Goal: Information Seeking & Learning: Learn about a topic

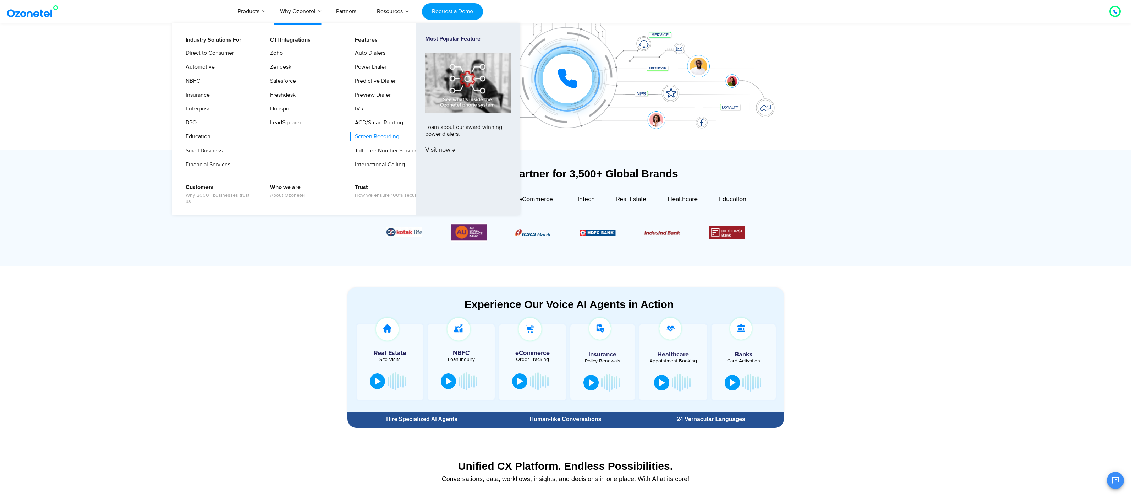
scroll to position [123, 0]
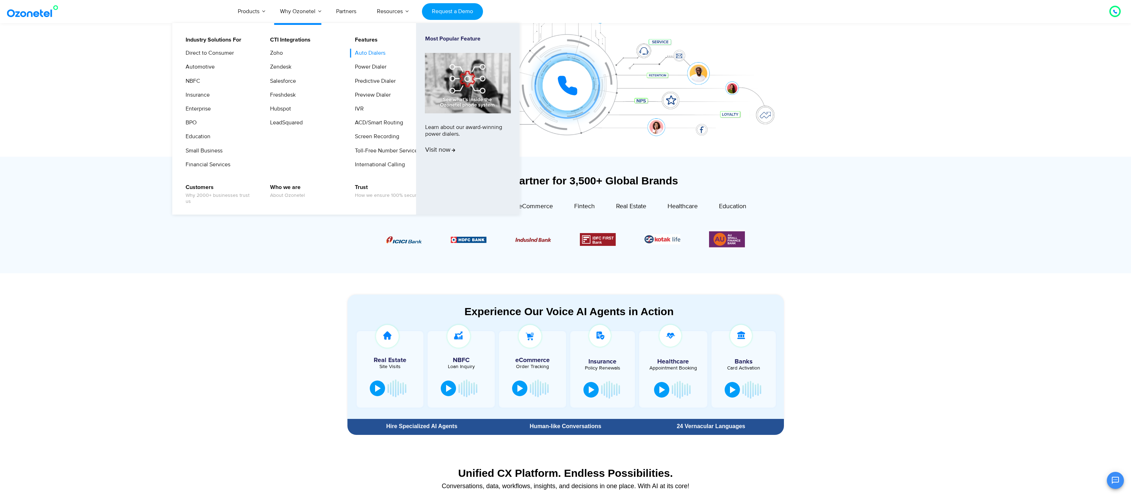
click at [366, 51] on link "Auto Dialers" at bounding box center [368, 53] width 36 height 9
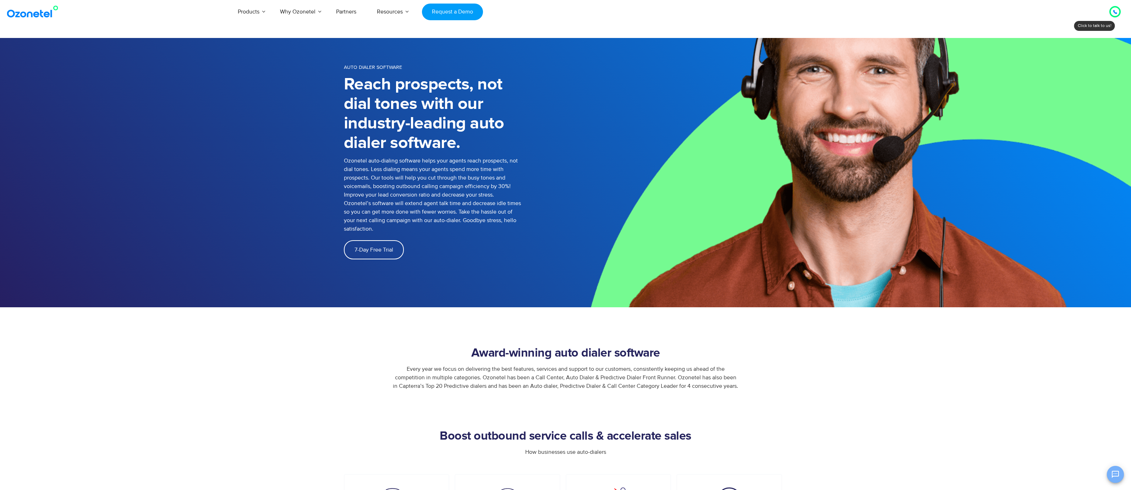
click at [1113, 471] on icon "Open chat" at bounding box center [1115, 474] width 9 height 9
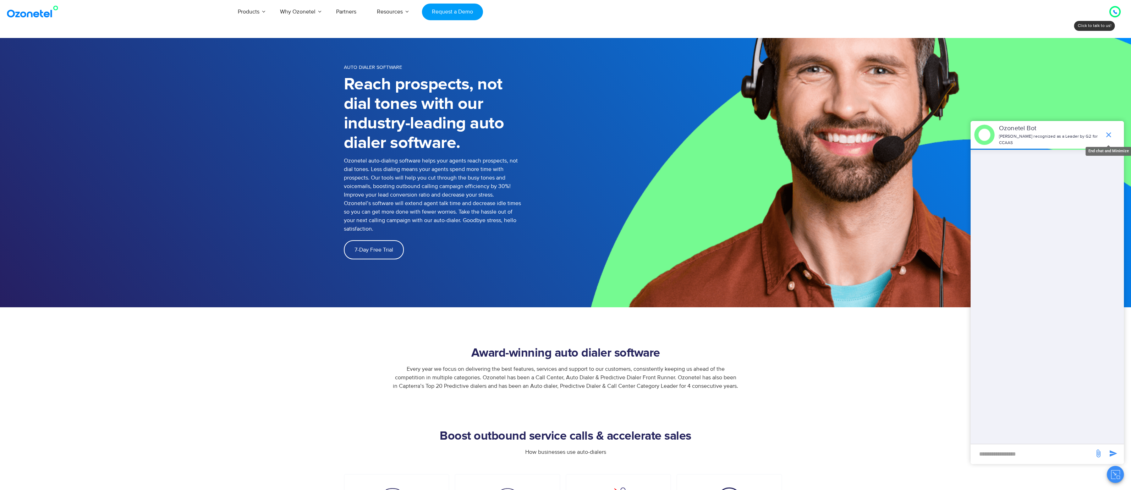
click at [1105, 131] on icon "end chat or minimize" at bounding box center [1109, 135] width 9 height 9
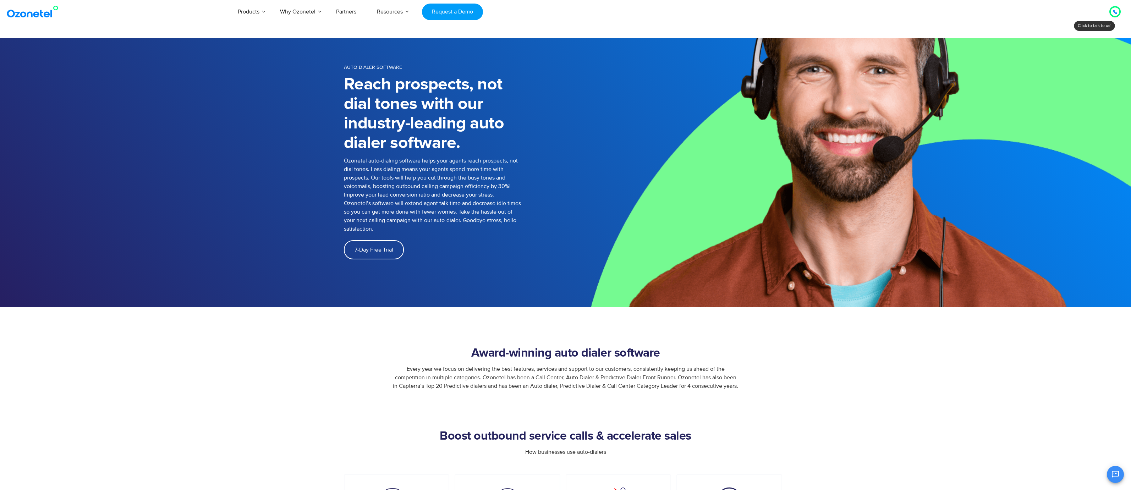
scroll to position [103, 0]
click at [1115, 9] on div at bounding box center [1115, 11] width 4 height 9
click at [1081, 50] on div "8" at bounding box center [1079, 53] width 11 height 11
click at [1090, 38] on icon at bounding box center [1090, 37] width 6 height 6
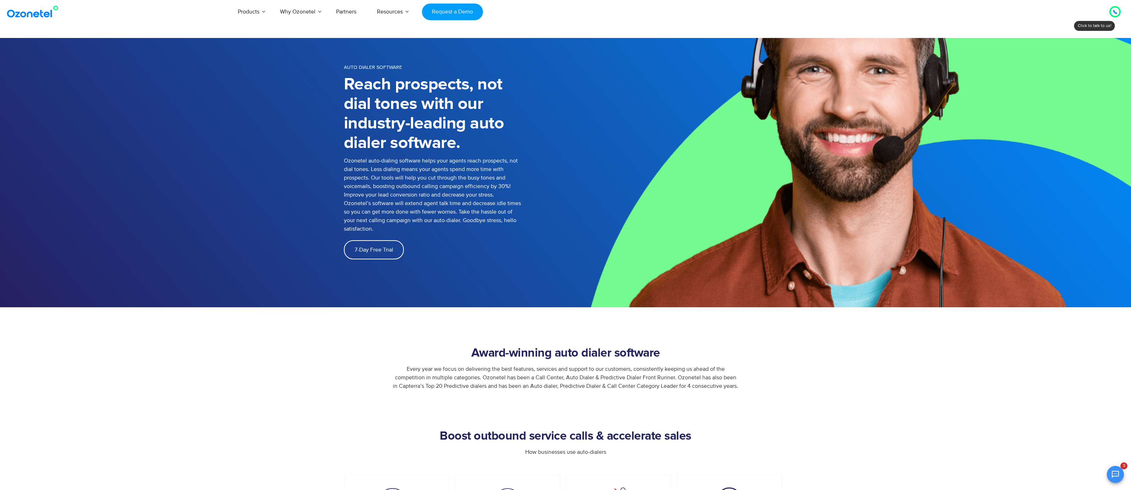
click at [1114, 10] on icon at bounding box center [1115, 12] width 4 height 4
click at [1078, 50] on div "8" at bounding box center [1079, 53] width 11 height 11
click at [916, 44] on img at bounding box center [849, 172] width 566 height 269
click at [1089, 38] on icon at bounding box center [1090, 37] width 6 height 6
click at [1121, 472] on button "Open chat" at bounding box center [1115, 474] width 17 height 17
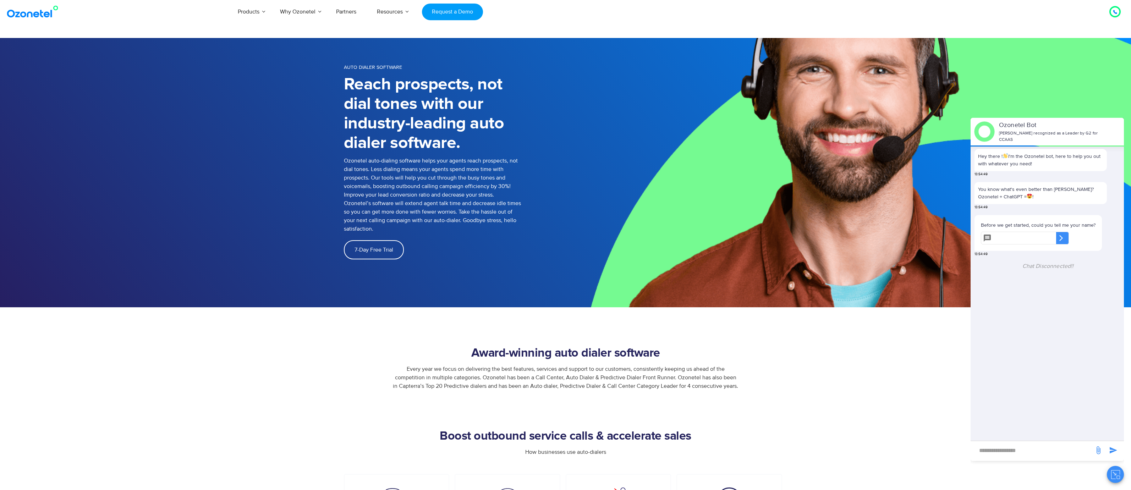
scroll to position [0, 0]
click at [1008, 225] on p "Before we get started, could you tell me your name?" at bounding box center [1038, 228] width 115 height 7
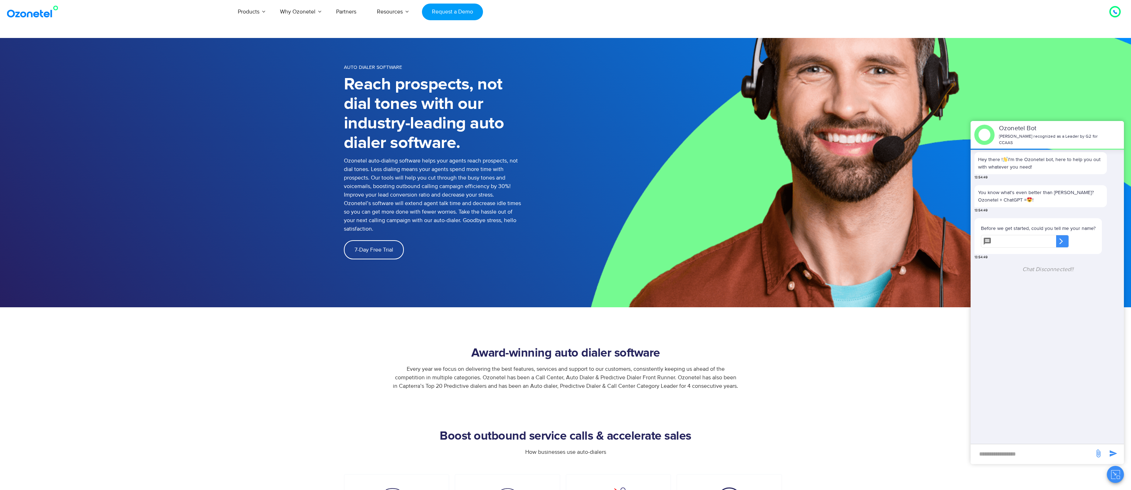
click at [1017, 202] on div "You know what's even better than Ozonetel? Ozonetel + ChatGPT = !" at bounding box center [1041, 196] width 132 height 22
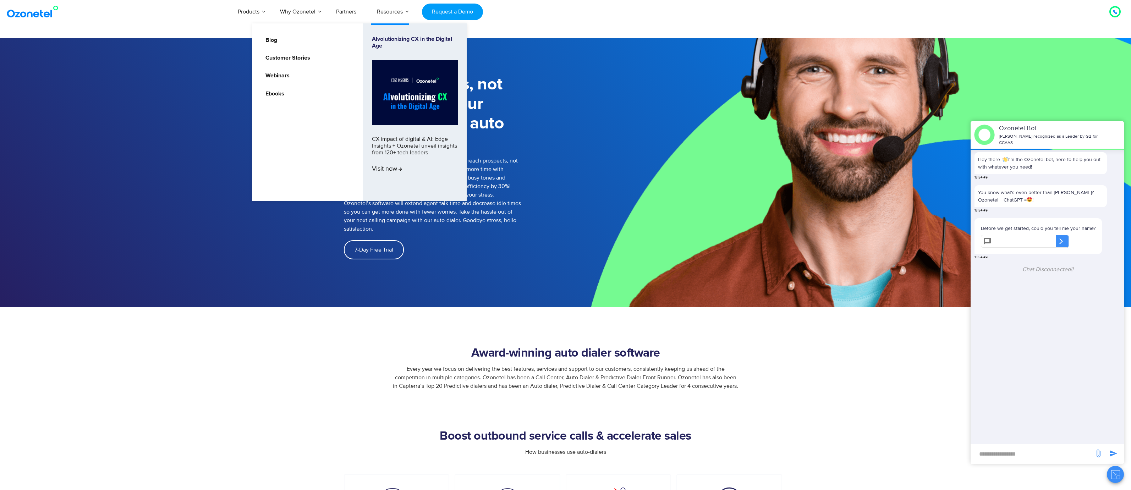
click at [407, 13] on link "Resources" at bounding box center [390, 11] width 46 height 23
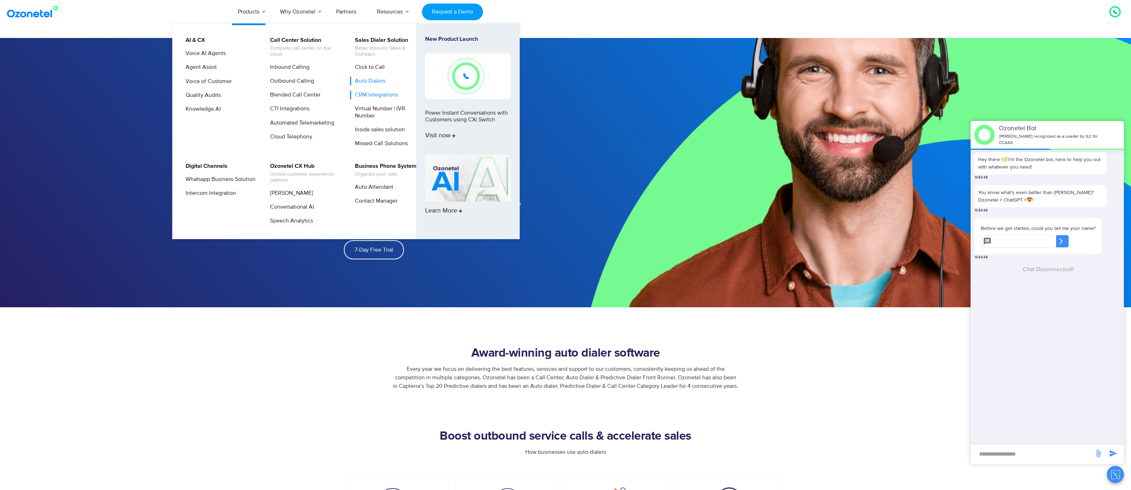
click at [373, 96] on link "CRM Integrations" at bounding box center [374, 95] width 49 height 9
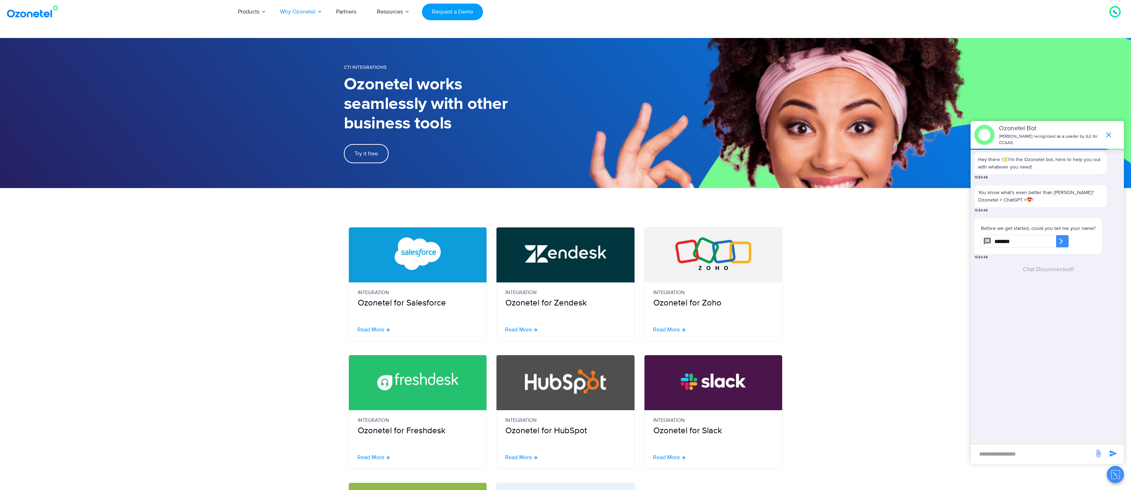
type input "*******"
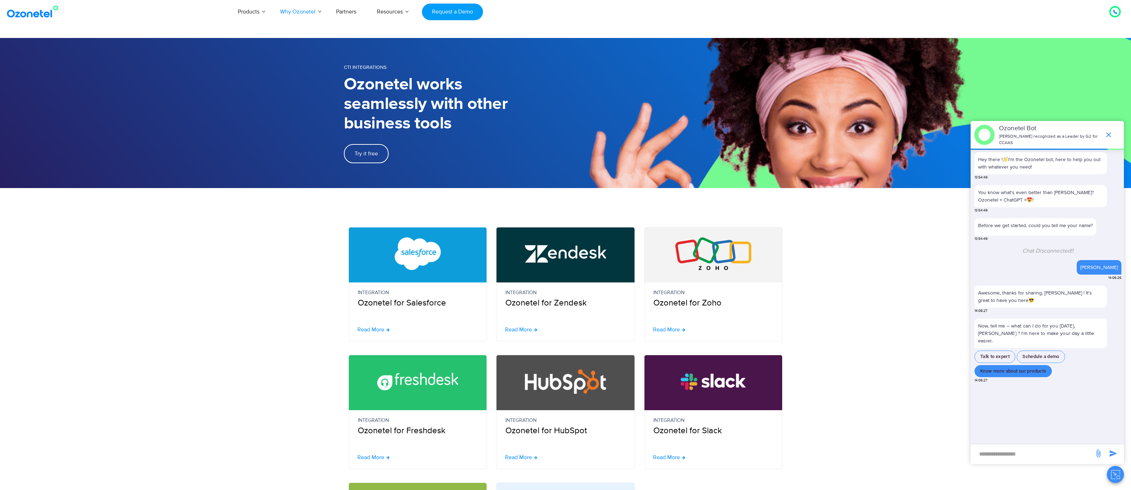
click at [1025, 365] on button "Know more about our products" at bounding box center [1013, 371] width 77 height 12
click at [1026, 458] on input "new-msg-input" at bounding box center [1032, 454] width 116 height 12
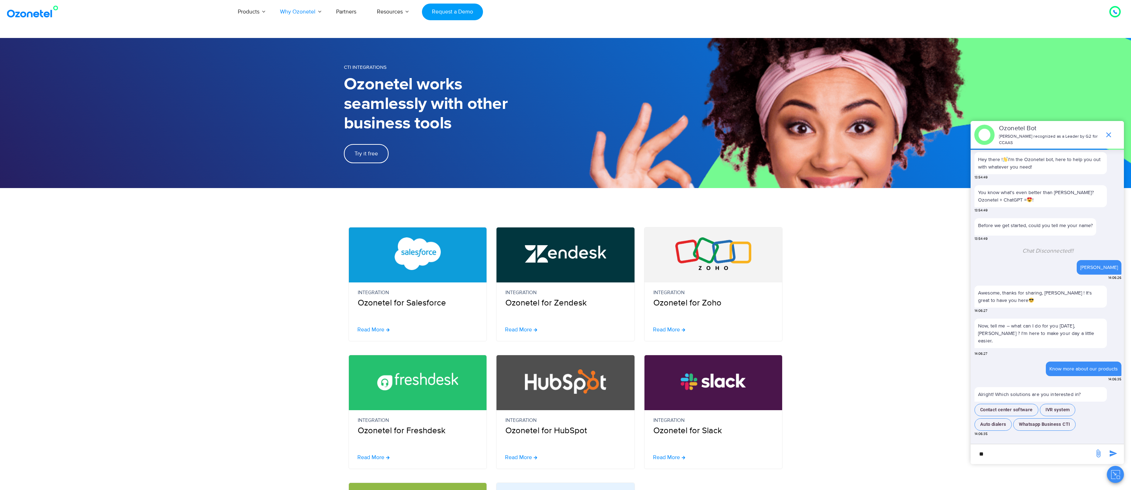
type input "*"
type input "**********"
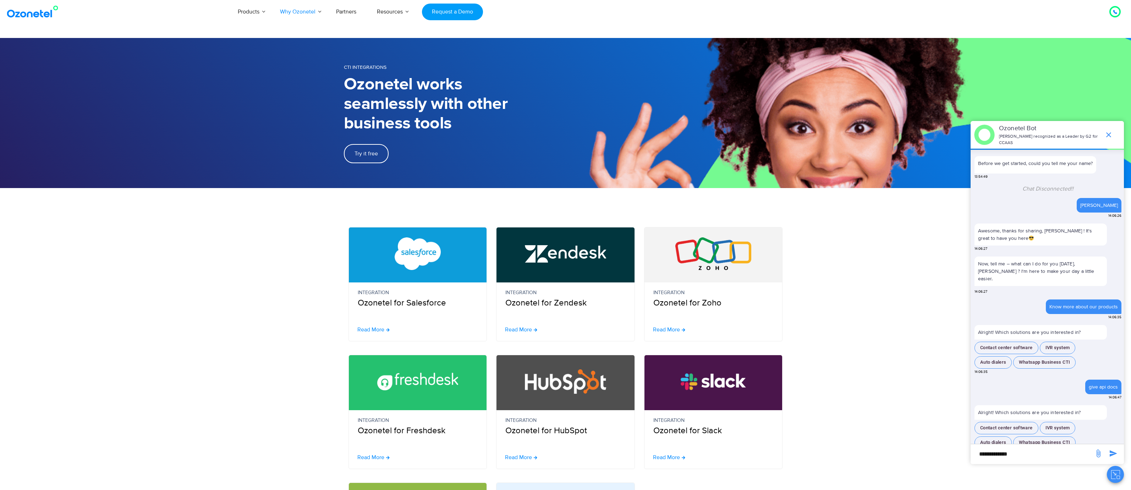
scroll to position [60, 0]
click at [1009, 422] on button "Contact center software" at bounding box center [1007, 428] width 64 height 12
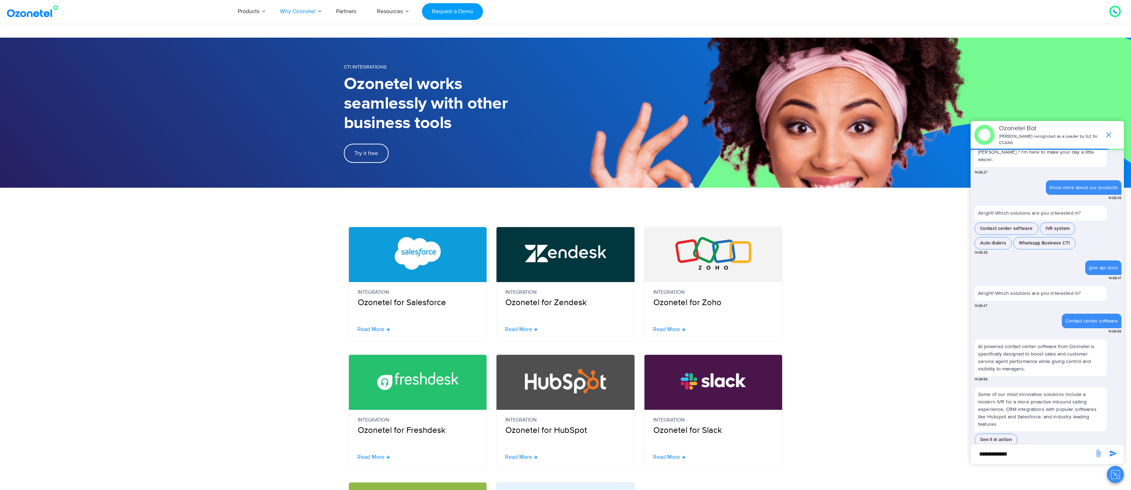
scroll to position [0, 0]
click at [985, 237] on button "Auto dialers" at bounding box center [993, 243] width 37 height 12
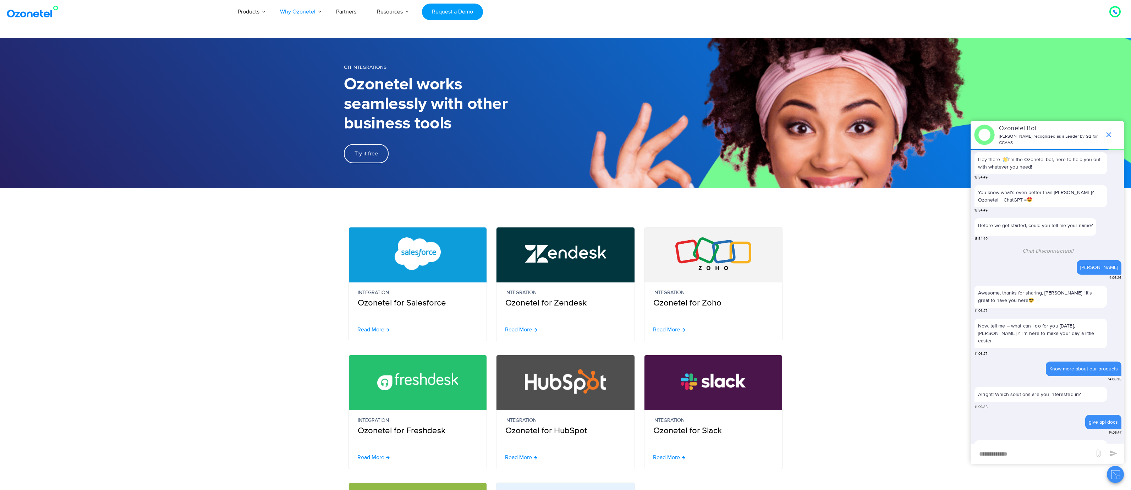
scroll to position [302, 0]
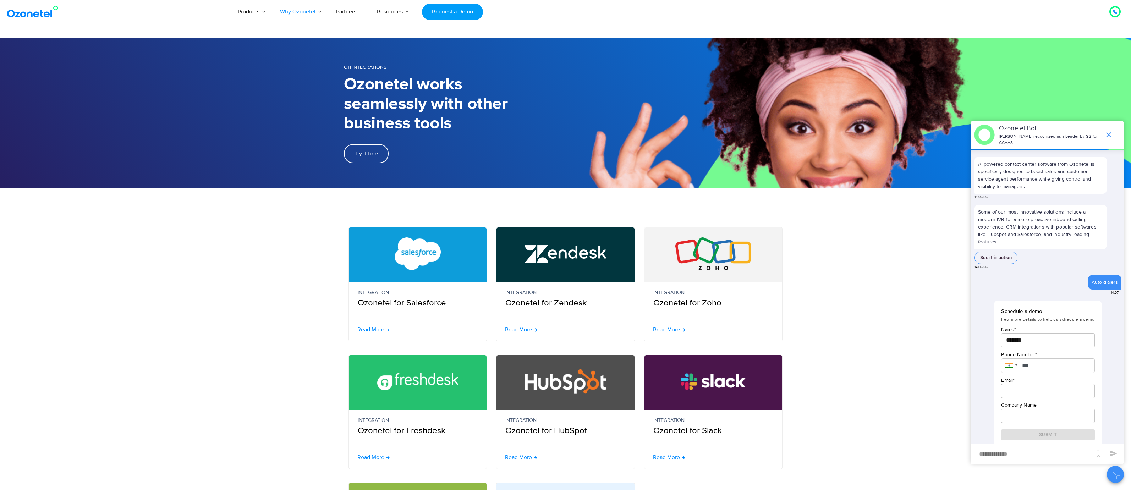
click at [1112, 128] on span "end chat or minimize" at bounding box center [1109, 135] width 14 height 14
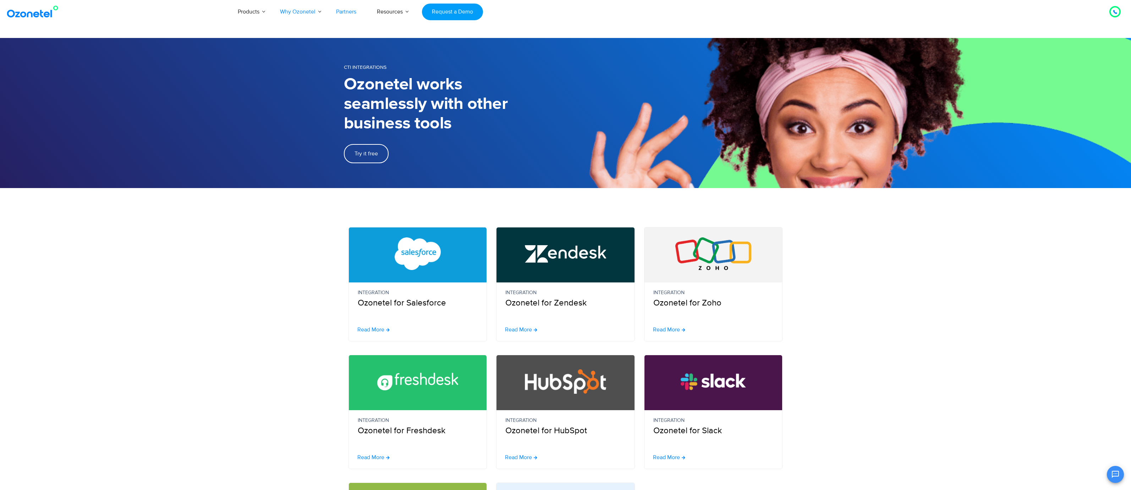
scroll to position [315, 0]
click at [348, 12] on link "Partners" at bounding box center [346, 11] width 41 height 23
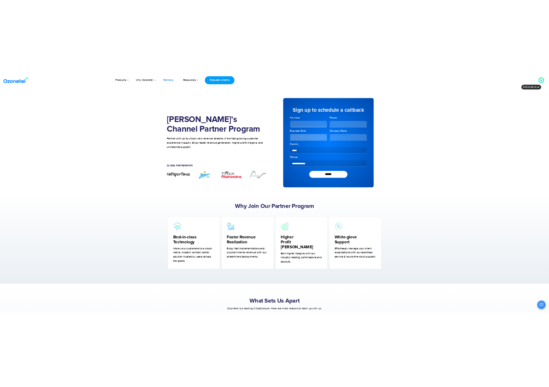
scroll to position [423, 0]
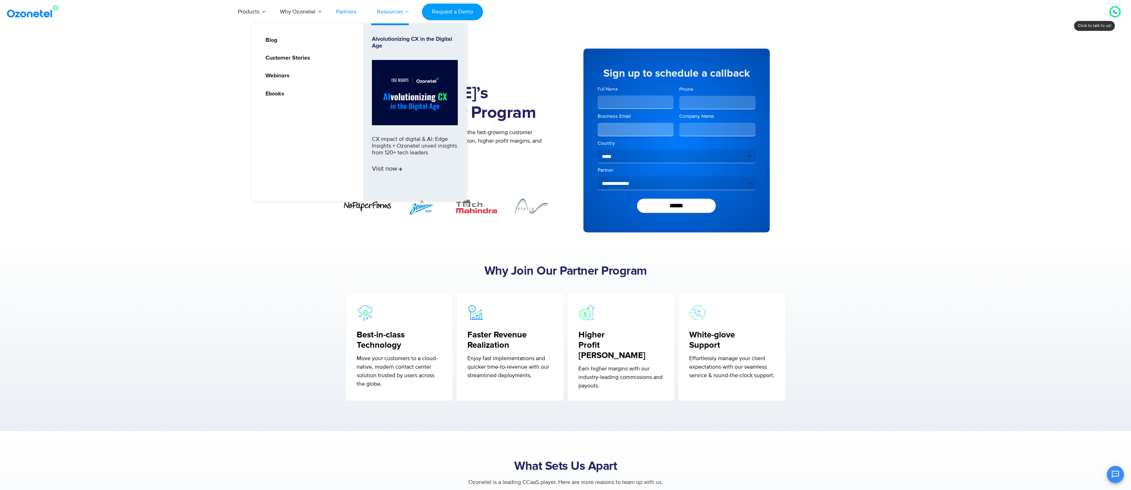
click at [396, 6] on link "Resources" at bounding box center [390, 11] width 46 height 23
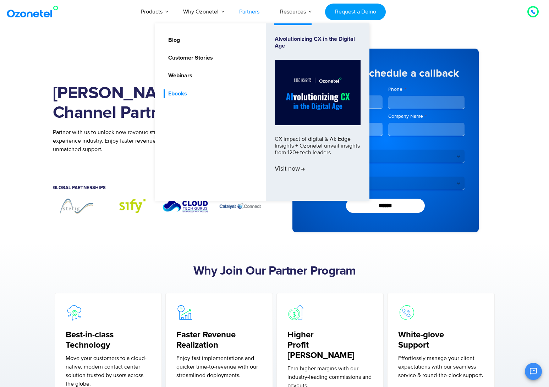
click at [177, 92] on link "Ebooks" at bounding box center [176, 93] width 24 height 9
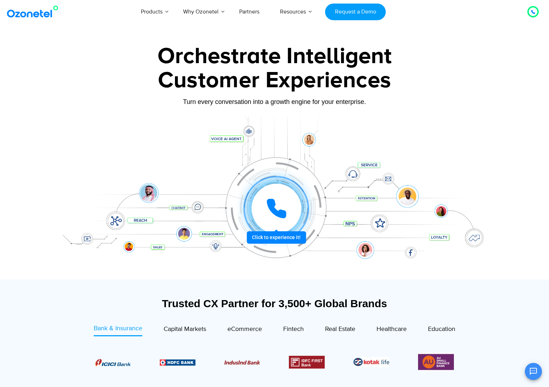
scroll to position [508, 0]
click at [269, 212] on icon at bounding box center [276, 208] width 21 height 21
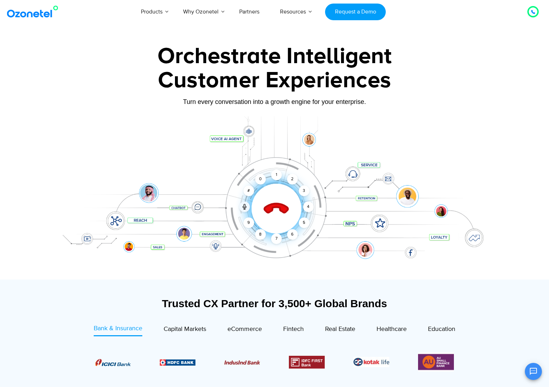
click at [269, 212] on icon at bounding box center [276, 209] width 25 height 25
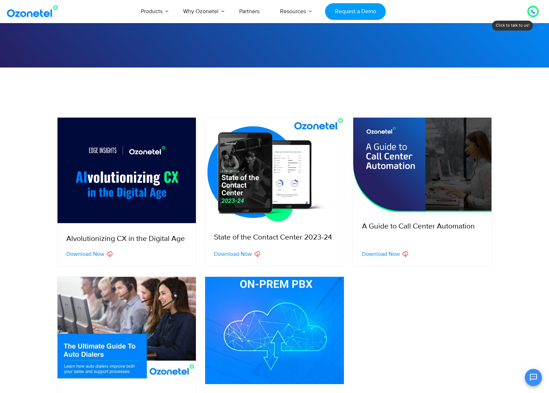
scroll to position [81, 0]
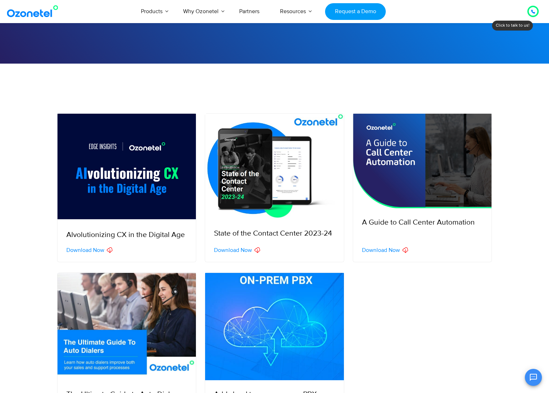
click at [398, 180] on img at bounding box center [422, 161] width 139 height 94
click at [406, 248] on icon at bounding box center [406, 250] width 6 height 6
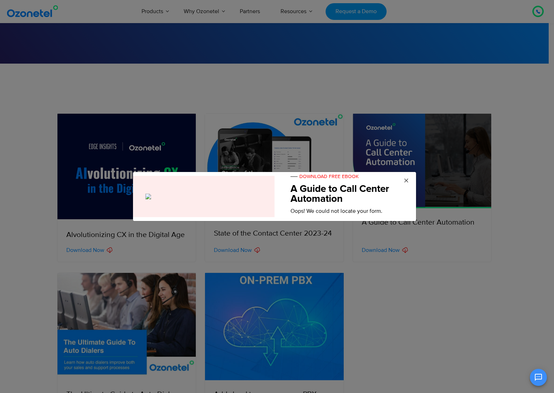
click at [404, 180] on span "×" at bounding box center [406, 180] width 5 height 11
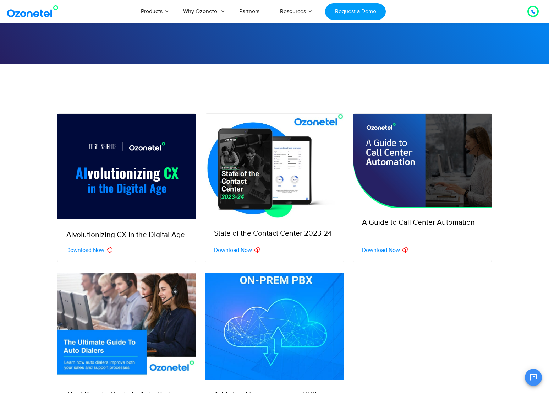
click at [406, 251] on icon at bounding box center [405, 251] width 2 height 4
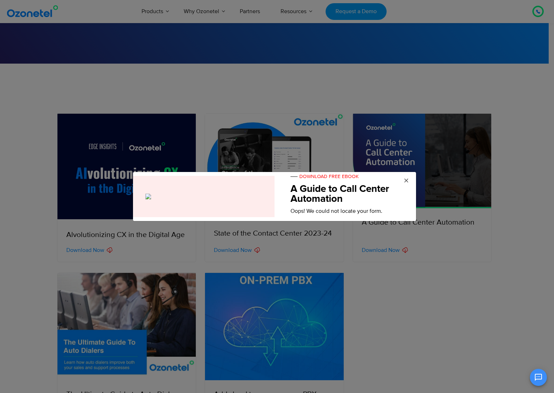
click at [407, 180] on span "×" at bounding box center [406, 180] width 5 height 11
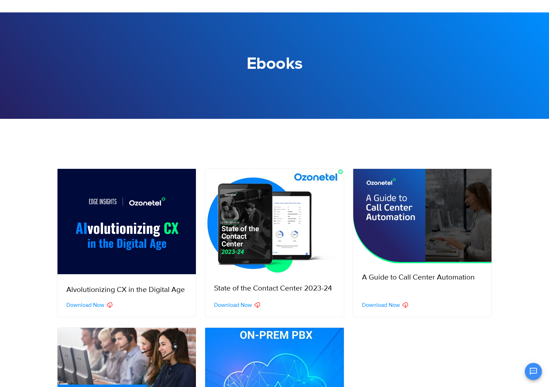
scroll to position [0, 0]
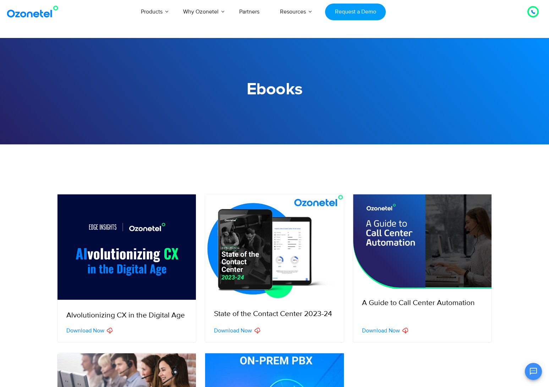
click at [357, 274] on img at bounding box center [422, 242] width 139 height 94
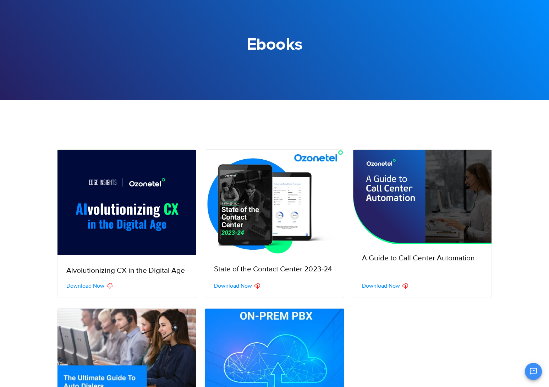
scroll to position [46, 0]
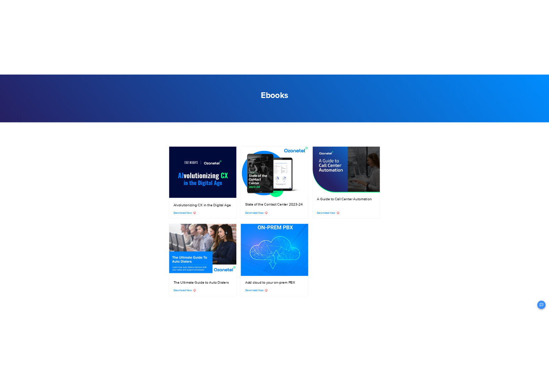
scroll to position [446, 0]
